Goal: Transaction & Acquisition: Register for event/course

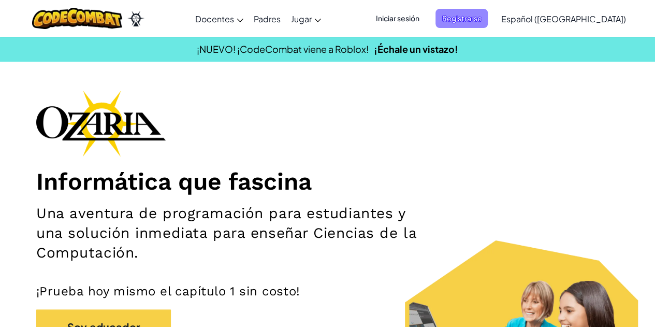
click at [482, 18] on font "Registrarse" at bounding box center [462, 17] width 40 height 9
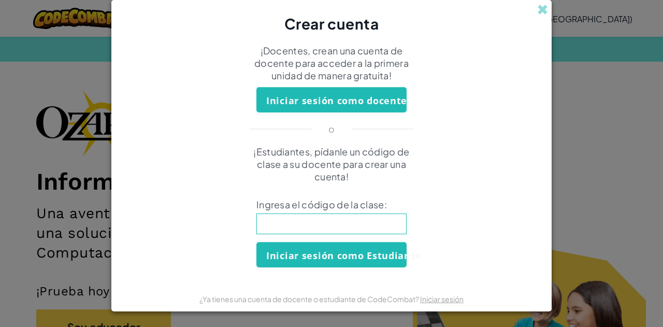
click at [362, 226] on input at bounding box center [331, 223] width 150 height 21
click at [545, 8] on span at bounding box center [542, 9] width 11 height 11
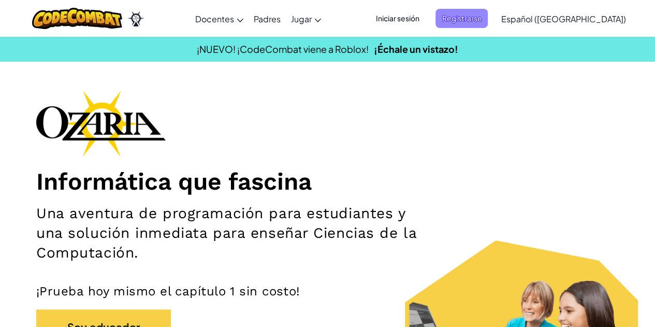
click at [482, 15] on font "Registrarse" at bounding box center [462, 17] width 40 height 9
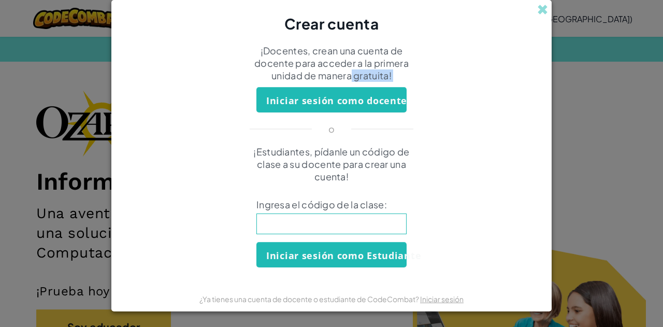
drag, startPoint x: 350, startPoint y: 84, endPoint x: 355, endPoint y: 94, distance: 10.4
click at [355, 94] on form "¡Docentes, crean una cuenta de docente para acceder a la primera unidad de mane…" at bounding box center [331, 160] width 440 height 252
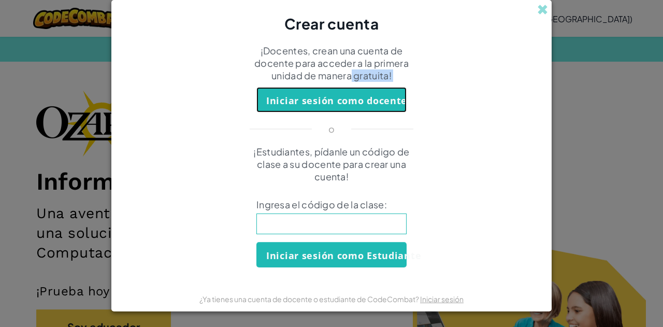
click at [327, 104] on font "Iniciar sesión como docente" at bounding box center [336, 100] width 141 height 12
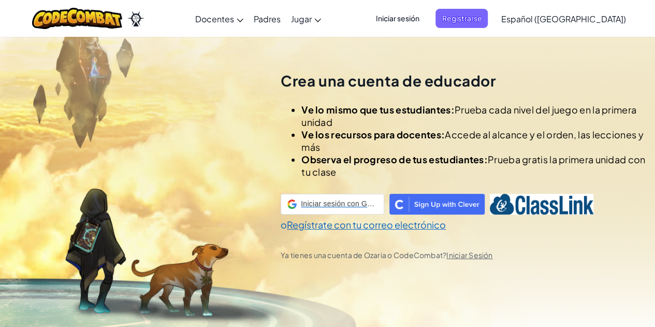
scroll to position [36, 0]
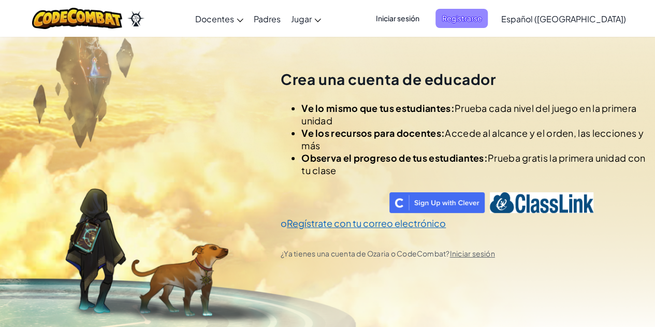
click at [488, 24] on span "Registrarse" at bounding box center [462, 18] width 52 height 19
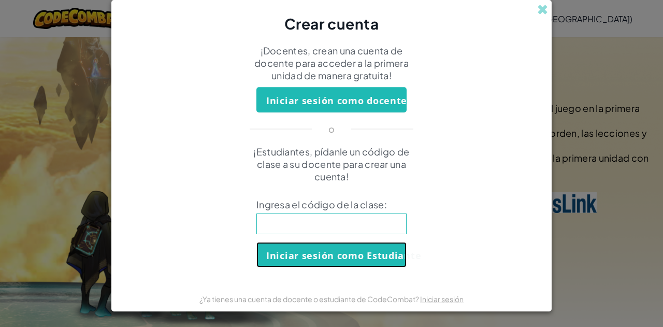
click at [364, 257] on font "Iniciar sesión como Estudiante" at bounding box center [343, 255] width 155 height 12
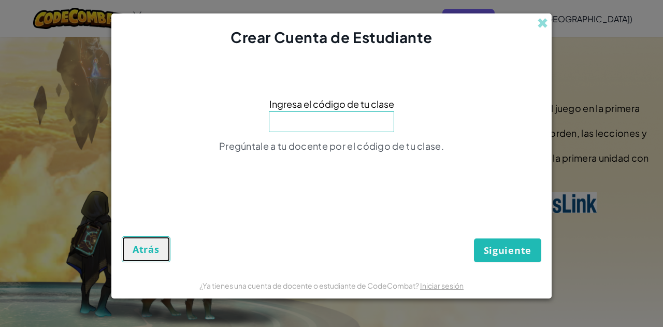
click at [147, 247] on font "Atrás" at bounding box center [146, 249] width 27 height 12
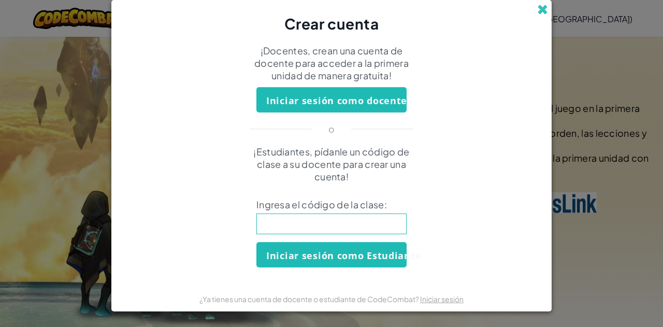
click at [537, 7] on span at bounding box center [542, 9] width 11 height 11
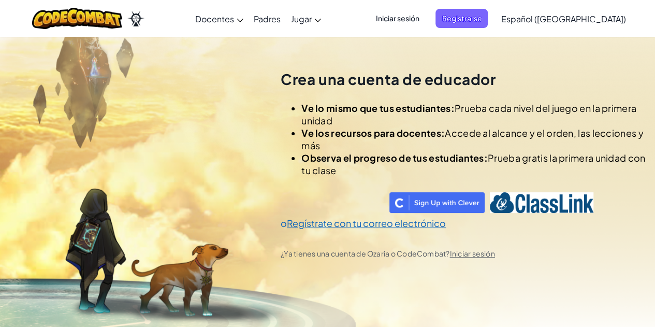
click at [434, 40] on div "Crea una cuenta de educador Ve lo mismo que tus estudiantes: Prueba cada nivel …" at bounding box center [464, 163] width 367 height 327
click at [425, 25] on span "Iniciar sesión" at bounding box center [397, 18] width 56 height 19
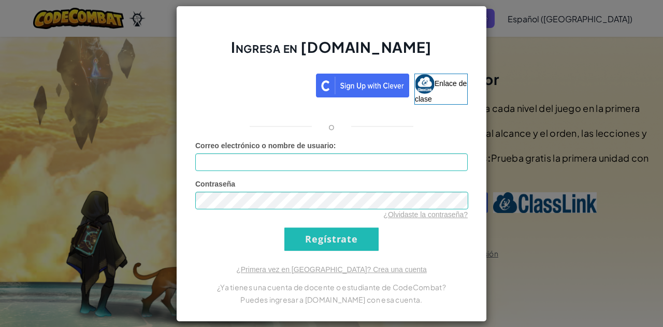
click at [542, 82] on div "Ingresa en [DOMAIN_NAME] Enlace de clase o Error desconocido. Correo electrónic…" at bounding box center [331, 163] width 663 height 327
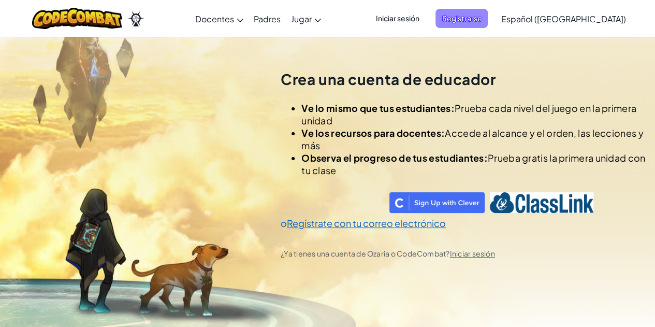
click at [488, 25] on span "Registrarse" at bounding box center [462, 18] width 52 height 19
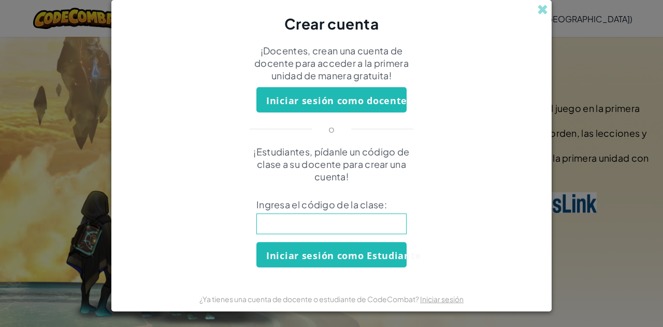
click at [543, 18] on div "Crear cuenta" at bounding box center [331, 17] width 440 height 34
click at [543, 7] on span at bounding box center [542, 9] width 11 height 11
